Goal: Communication & Community: Connect with others

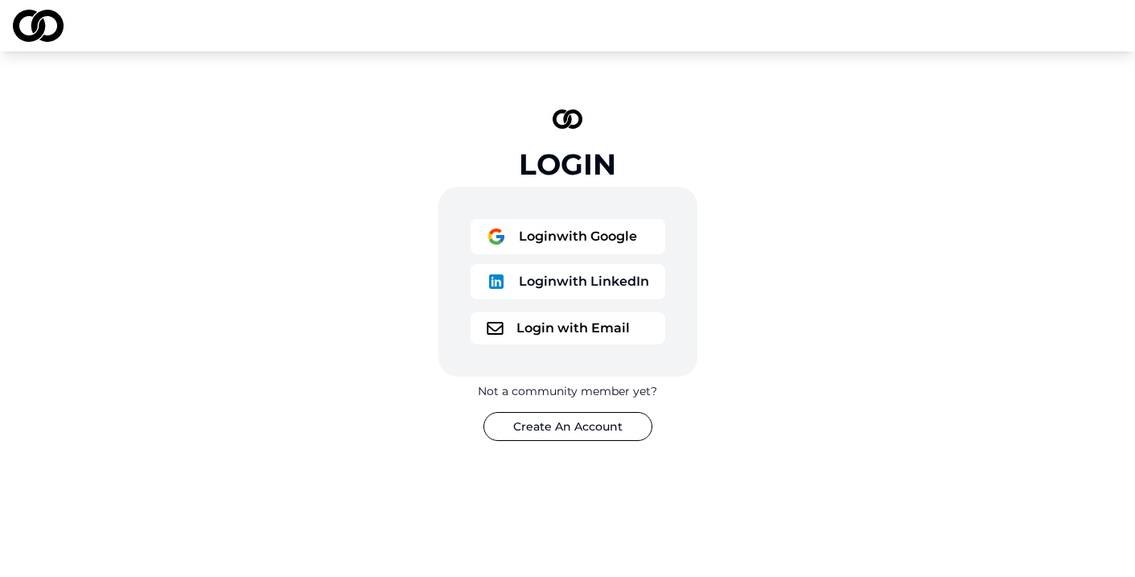
click at [595, 224] on button "Login with Google" at bounding box center [568, 236] width 195 height 35
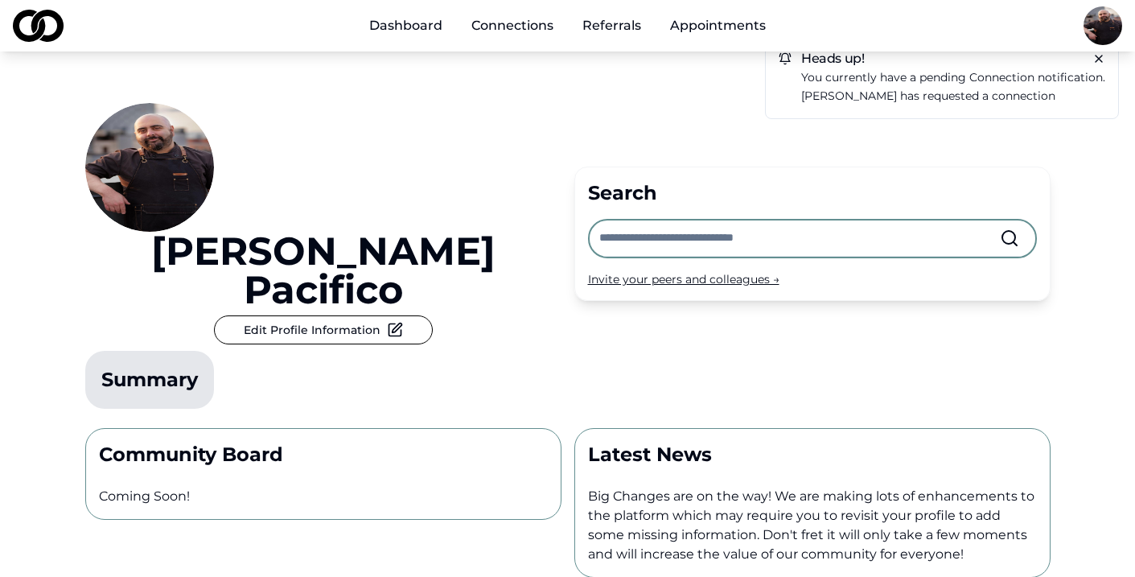
click at [963, 74] on span "You currently have a pending connection notification." at bounding box center [953, 77] width 304 height 14
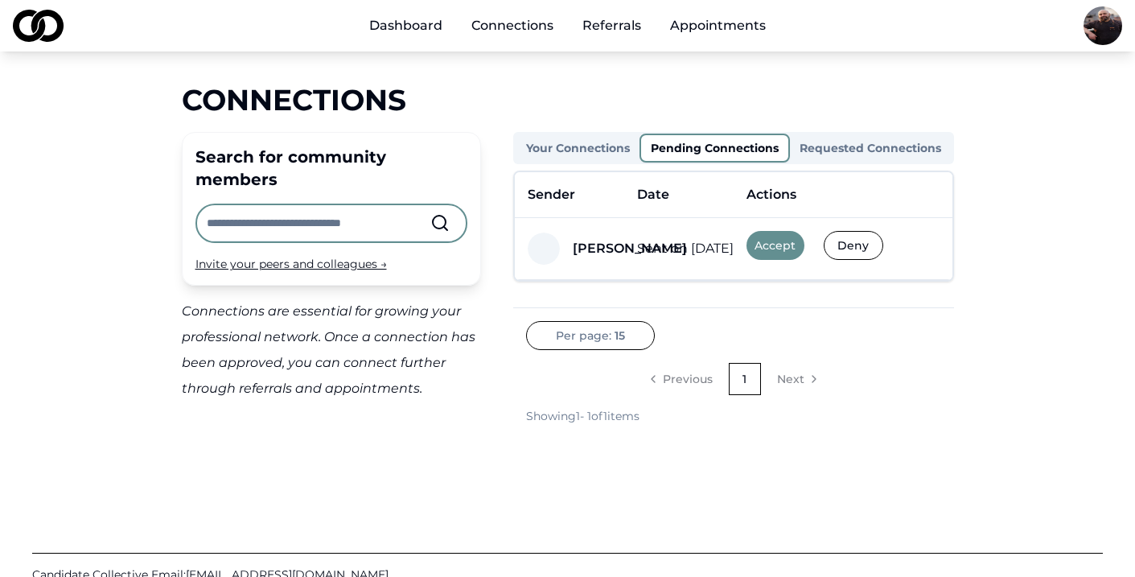
click at [780, 246] on button "Accept" at bounding box center [776, 245] width 58 height 29
